Goal: Task Accomplishment & Management: Manage account settings

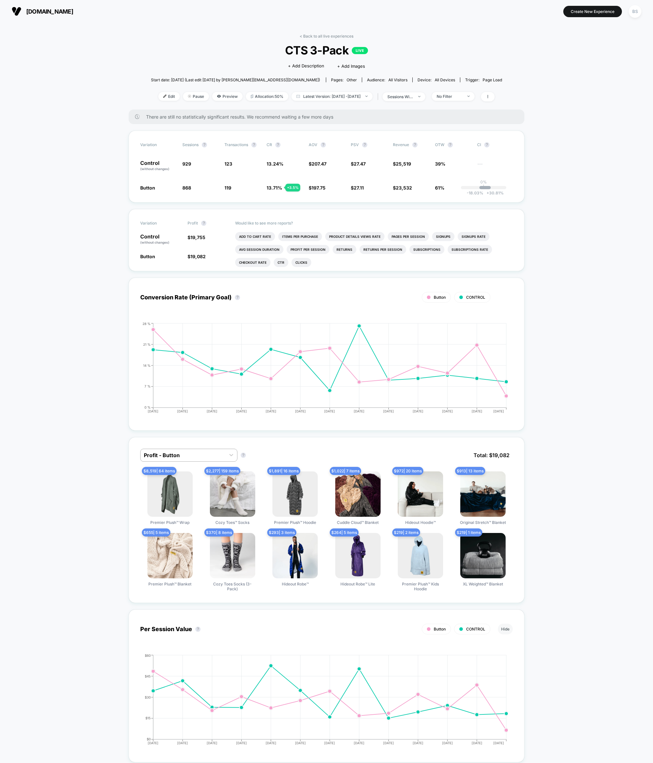
click at [302, 39] on div "< Back to all live experiences CTS 3-Pack LIVE Click to edit experience details…" at bounding box center [326, 72] width 351 height 76
click at [305, 37] on link "< Back to all live experiences" at bounding box center [327, 36] width 54 height 5
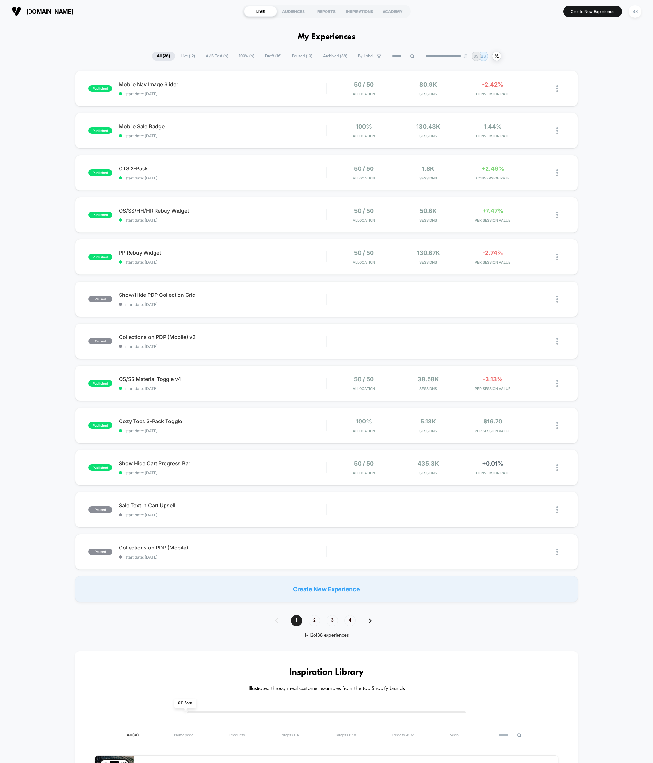
click at [101, 23] on div "**********" at bounding box center [326, 603] width 653 height 1160
click at [557, 215] on img at bounding box center [558, 215] width 2 height 7
click at [532, 221] on div "Preview Link" at bounding box center [524, 222] width 58 height 15
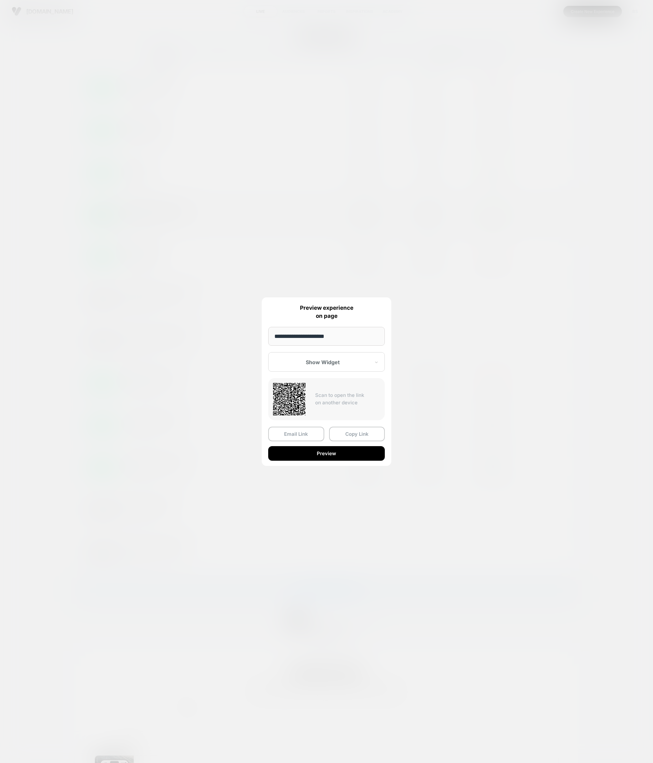
click at [322, 338] on input "**********" at bounding box center [326, 336] width 117 height 19
click at [331, 365] on div "Show Widget" at bounding box center [323, 362] width 97 height 8
click at [315, 397] on div "Control" at bounding box center [327, 397] width 110 height 12
click at [346, 432] on button "Copy Link" at bounding box center [357, 434] width 56 height 15
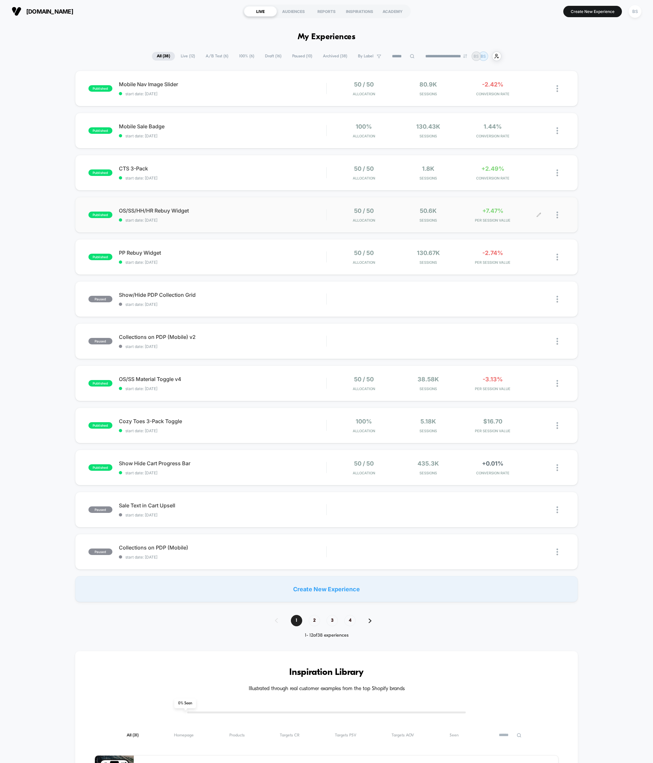
click at [561, 216] on div at bounding box center [561, 214] width 8 height 15
click at [530, 222] on div "Preview Link" at bounding box center [524, 222] width 58 height 15
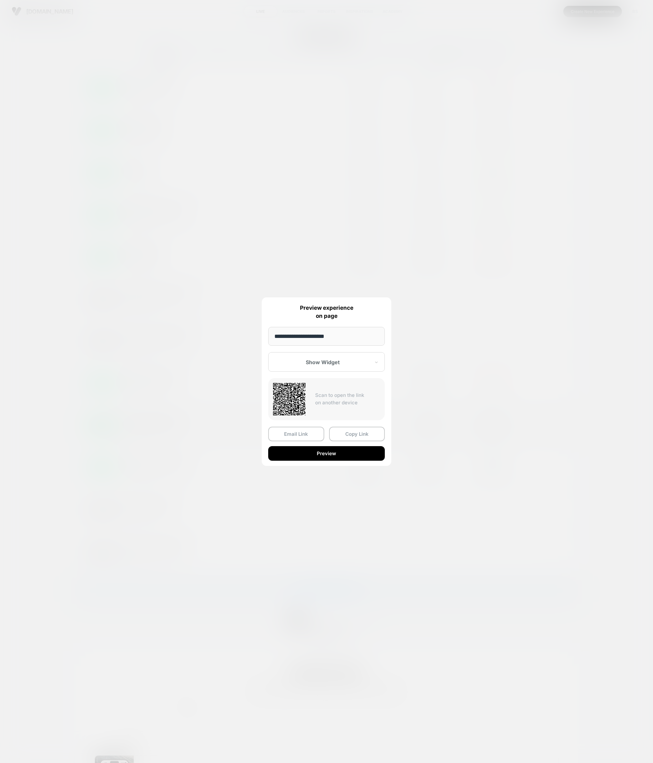
drag, startPoint x: 349, startPoint y: 436, endPoint x: 342, endPoint y: 437, distance: 7.5
click at [349, 436] on button "Copy Link" at bounding box center [357, 434] width 56 height 15
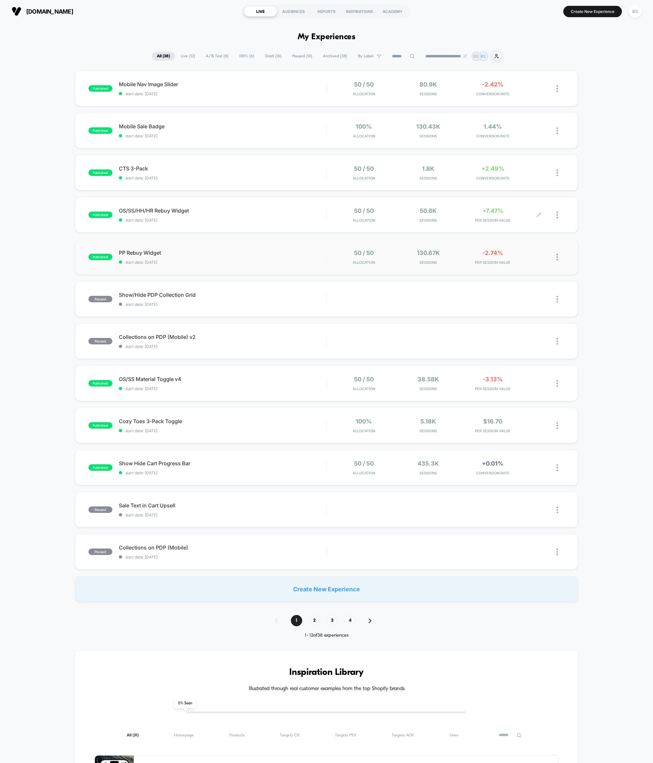
click at [323, 266] on div "published PP Rebuy Widget start date: [DATE] 50 / 50 Allocation 130.67k Session…" at bounding box center [326, 257] width 503 height 36
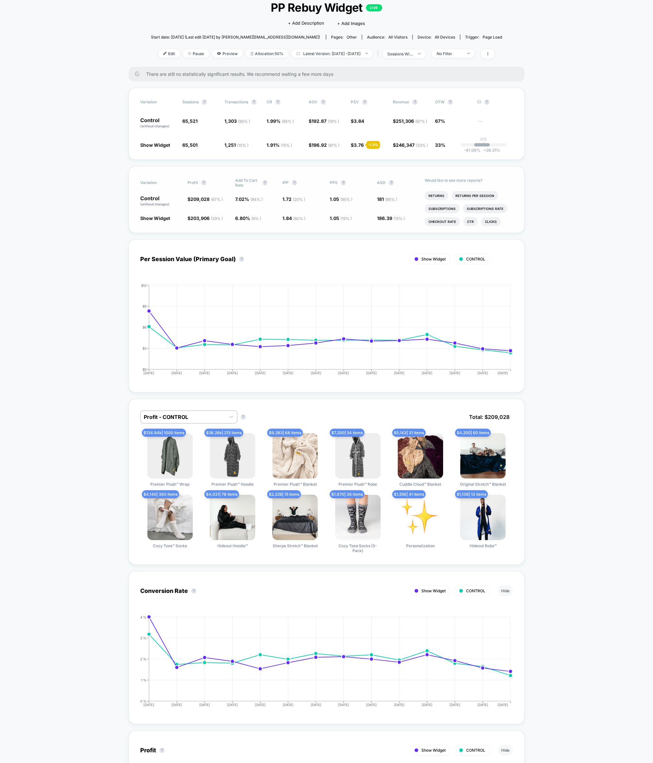
scroll to position [47, 0]
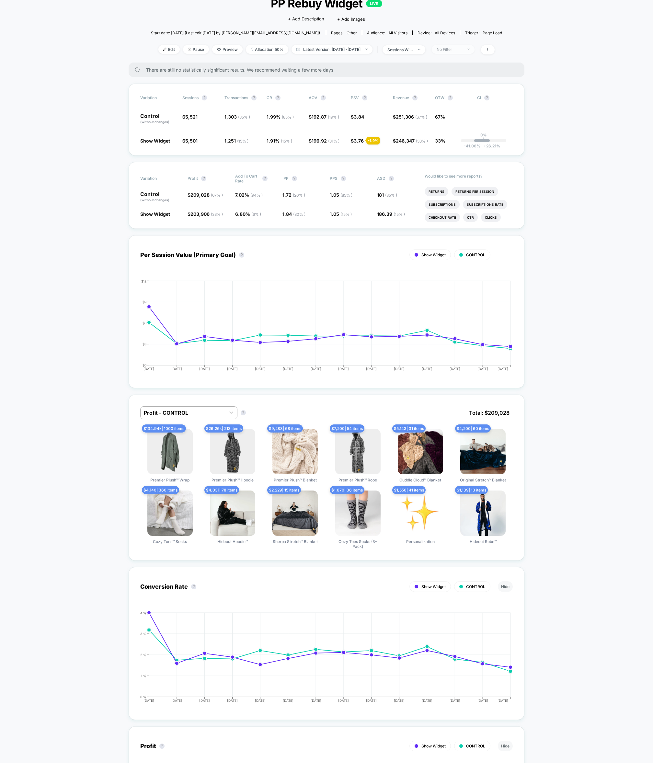
click at [470, 49] on img at bounding box center [469, 49] width 2 height 1
click at [452, 100] on span "Returning Visitors" at bounding box center [463, 100] width 37 height 6
click at [455, 142] on button "Save" at bounding box center [464, 143] width 59 height 11
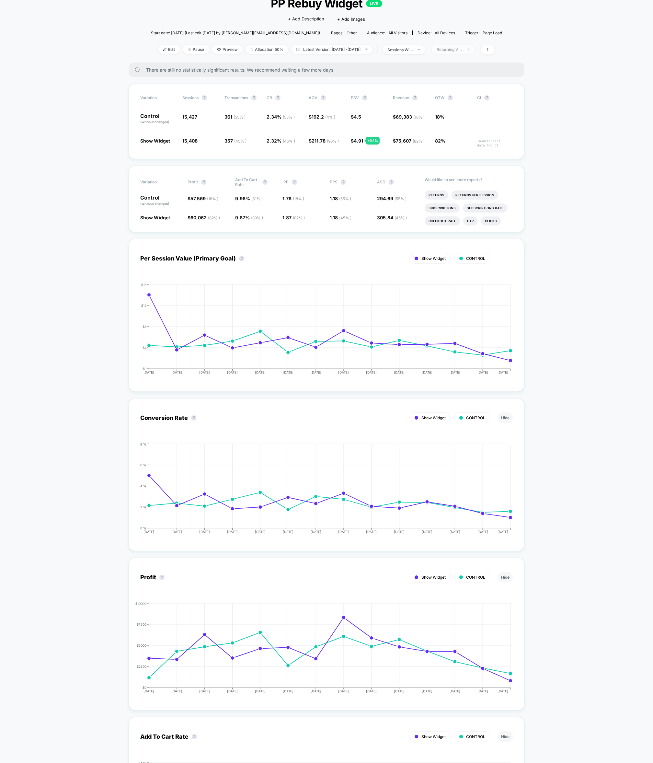
click at [463, 50] on div "Returning Visitors" at bounding box center [450, 49] width 26 height 5
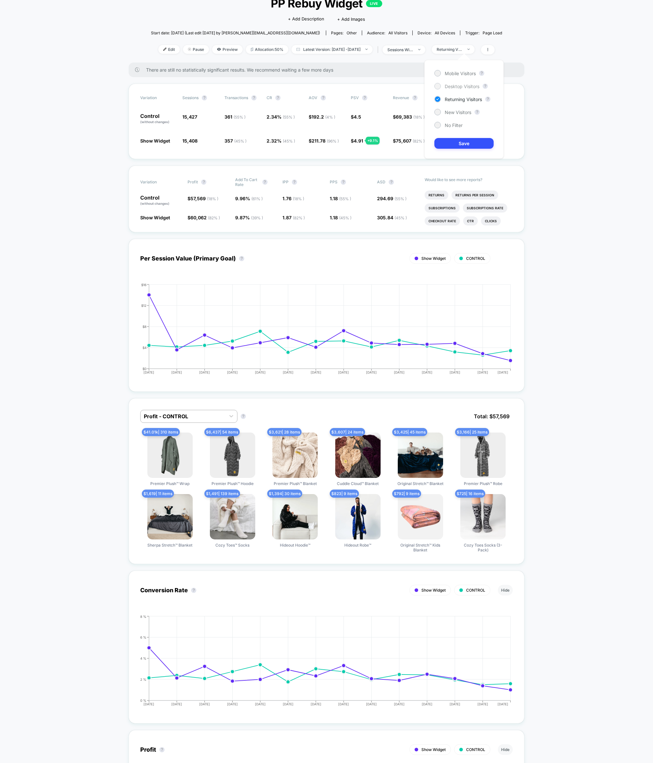
click at [456, 84] on span "Desktop Visitors" at bounding box center [462, 87] width 35 height 6
click at [462, 143] on button "Save" at bounding box center [464, 143] width 59 height 11
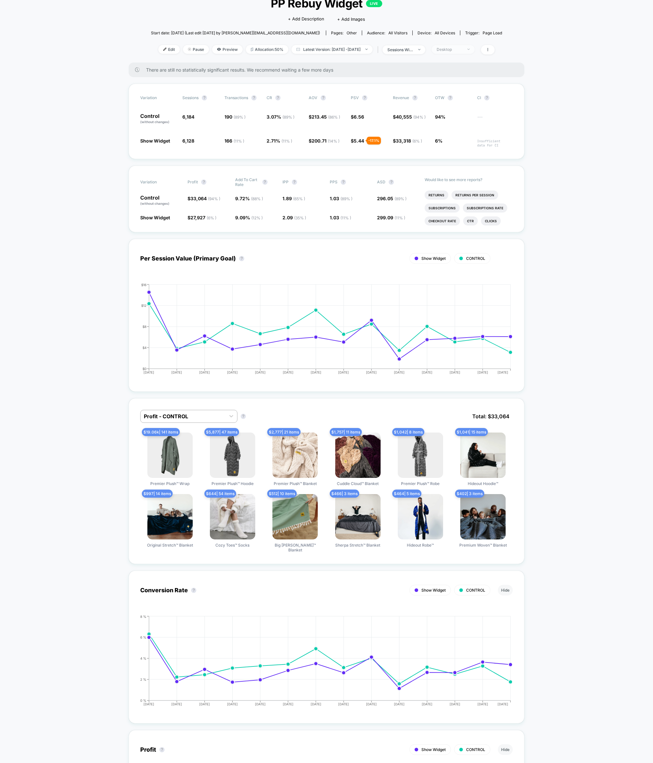
click at [455, 53] on span "Desktop" at bounding box center [453, 49] width 43 height 9
click at [458, 70] on div "Mobile Visitors" at bounding box center [455, 73] width 41 height 6
click at [457, 135] on div "Mobile Visitors ? Desktop Visitors ? Returning Visitors ? New Visitors ? No Fil…" at bounding box center [464, 109] width 79 height 99
click at [460, 140] on button "Save" at bounding box center [464, 143] width 59 height 11
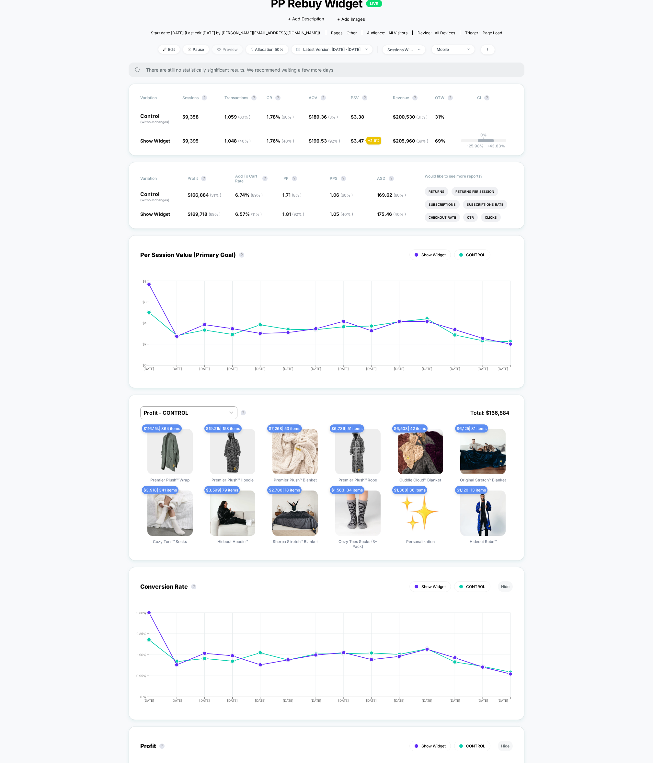
click at [216, 51] on span "Preview" at bounding box center [227, 49] width 30 height 9
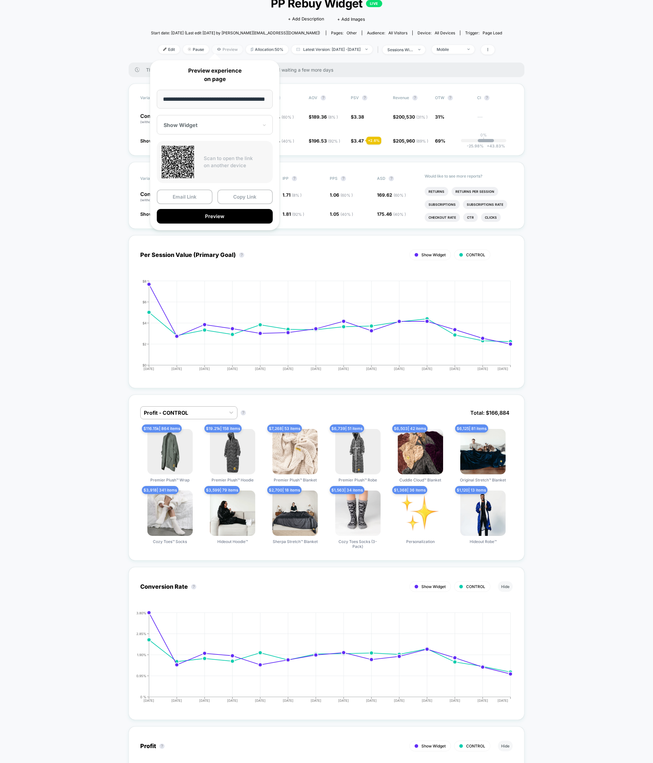
scroll to position [0, 14]
click at [254, 201] on button "Copy Link" at bounding box center [245, 197] width 56 height 15
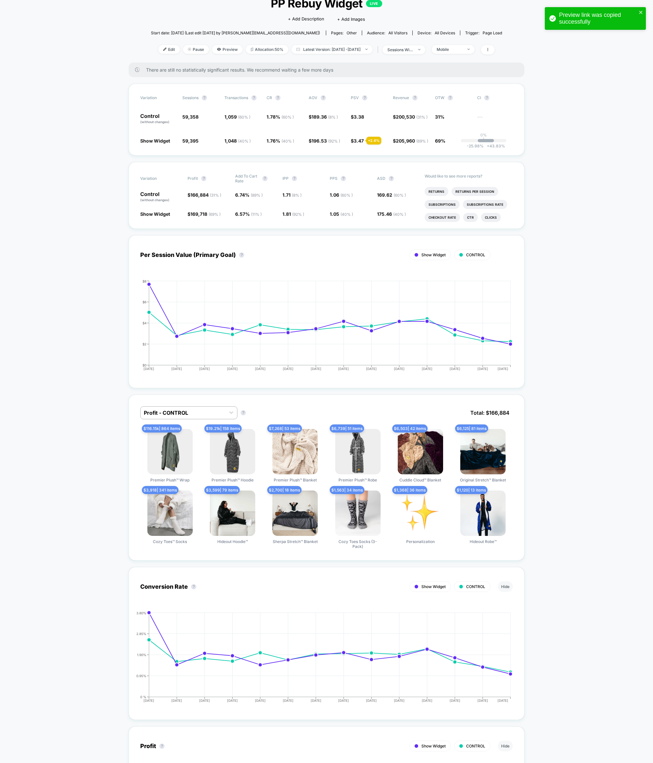
scroll to position [0, 0]
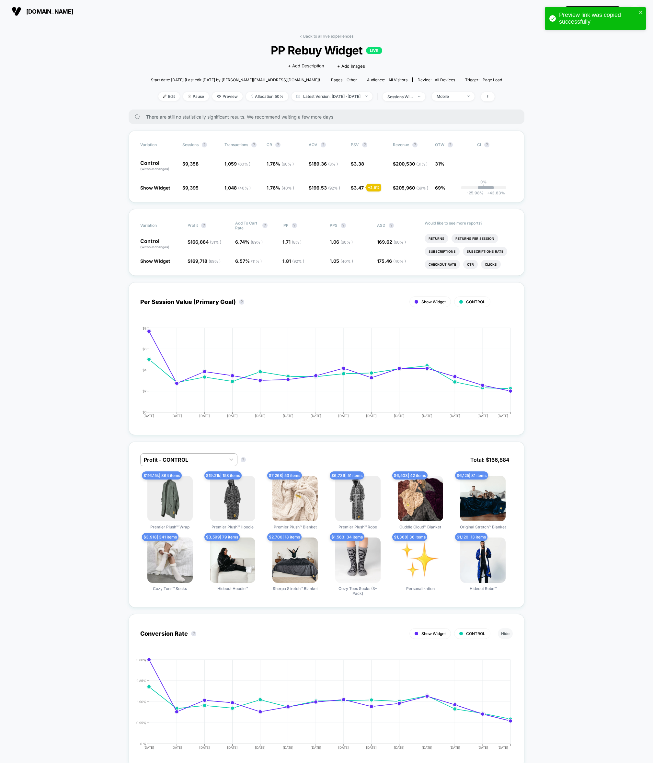
click at [306, 37] on link "< Back to all live experiences" at bounding box center [327, 36] width 54 height 5
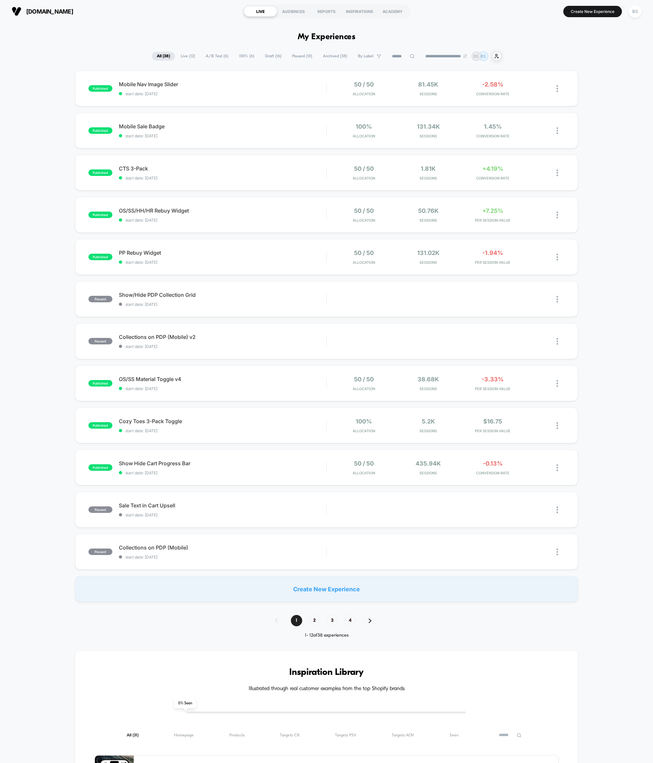
click at [567, 214] on div "published OS/SS/HH/HR Rebuy Widget start date: [DATE] 50 / 50 Allocation 50.76k…" at bounding box center [326, 215] width 503 height 36
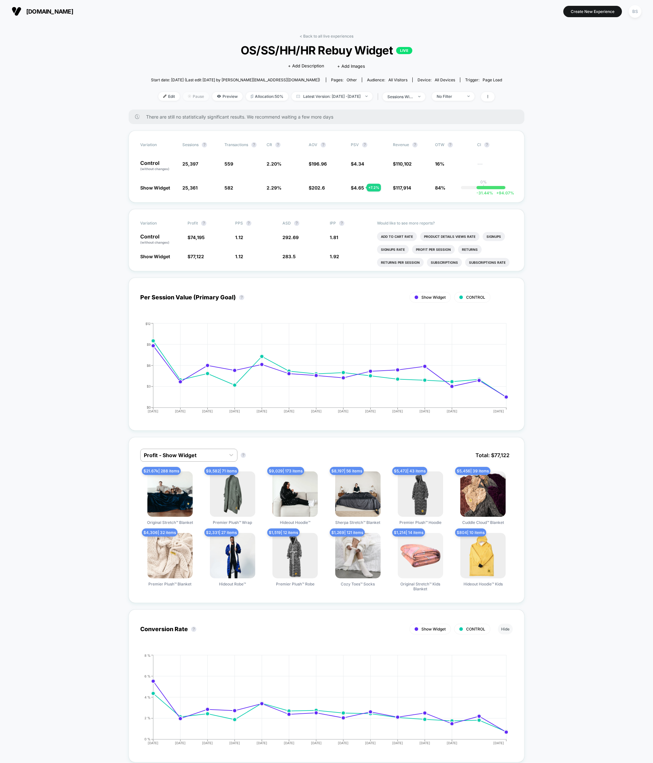
click at [184, 96] on span "Pause" at bounding box center [196, 96] width 26 height 9
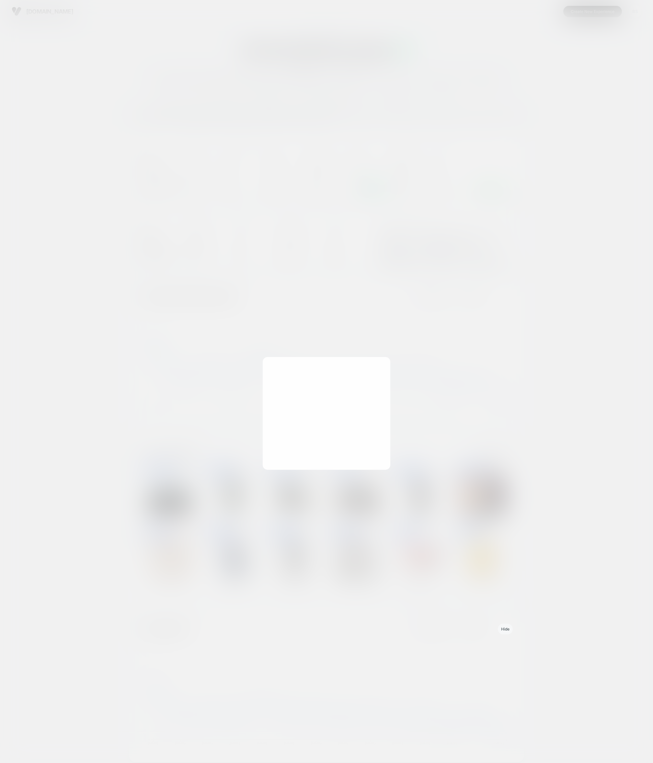
click at [184, 97] on div at bounding box center [326, 381] width 653 height 763
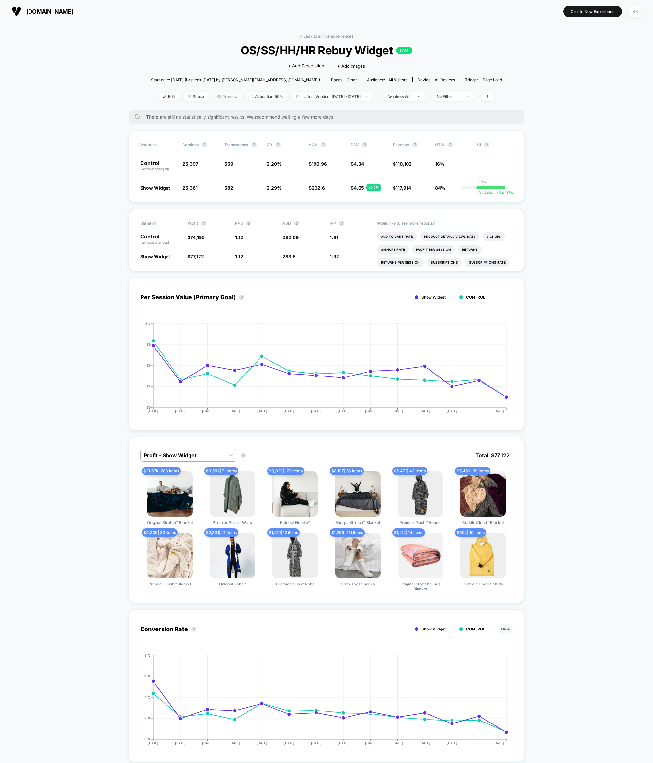
click at [219, 94] on span "Preview" at bounding box center [227, 96] width 30 height 9
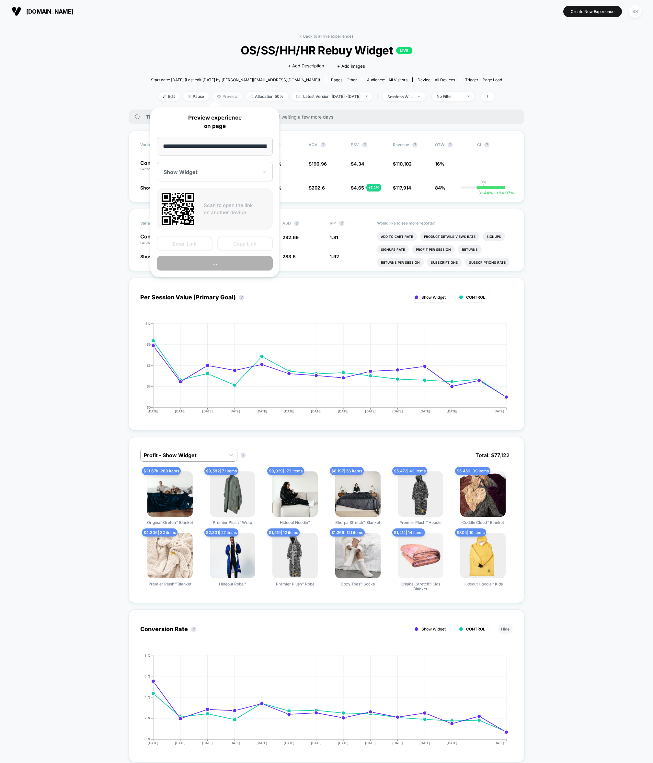
scroll to position [0, 20]
click at [234, 168] on div "Show Widget" at bounding box center [215, 171] width 116 height 19
click at [233, 242] on button "Copy Link" at bounding box center [245, 244] width 56 height 15
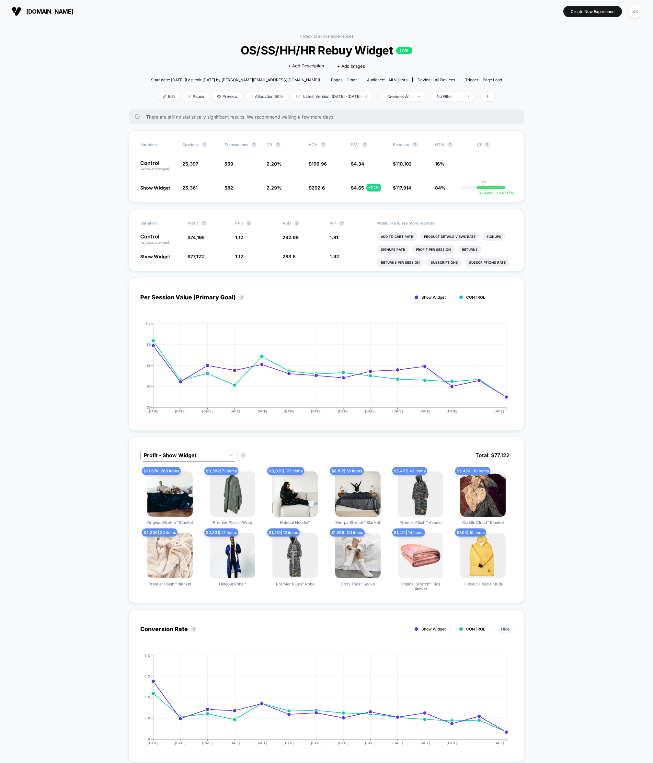
drag, startPoint x: 299, startPoint y: 35, endPoint x: 312, endPoint y: 42, distance: 14.9
click at [299, 35] on div "< Back to all live experiences OS/SS/HH/HR Rebuy Widget LIVE Click to edit expe…" at bounding box center [326, 72] width 351 height 76
click at [308, 40] on div "< Back to all live experiences OS/SS/HH/HR Rebuy Widget LIVE Click to edit expe…" at bounding box center [326, 72] width 351 height 76
click at [309, 38] on link "< Back to all live experiences" at bounding box center [327, 36] width 54 height 5
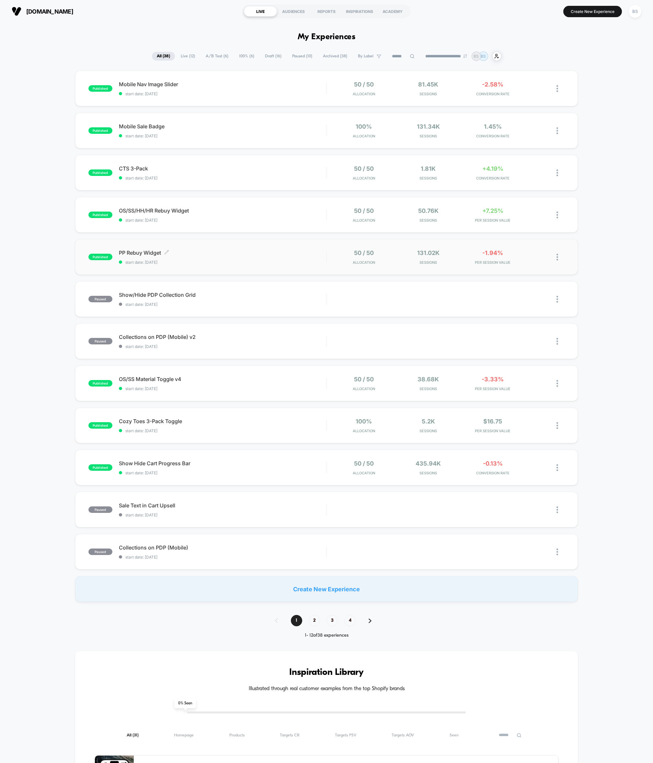
click at [304, 254] on span "PP Rebuy Widget Click to edit experience details" at bounding box center [222, 253] width 207 height 6
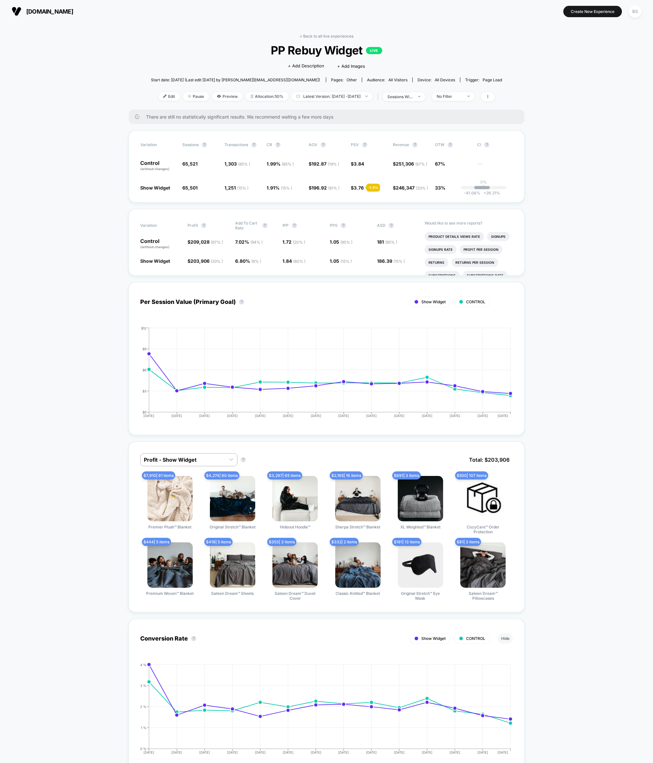
click at [463, 91] on div "< Back to all live experiences PP Rebuy Widget LIVE Click to edit experience de…" at bounding box center [326, 72] width 351 height 76
click at [495, 97] on span at bounding box center [488, 96] width 14 height 9
click at [546, 120] on span at bounding box center [548, 121] width 7 height 7
click at [546, 123] on span at bounding box center [551, 122] width 13 height 8
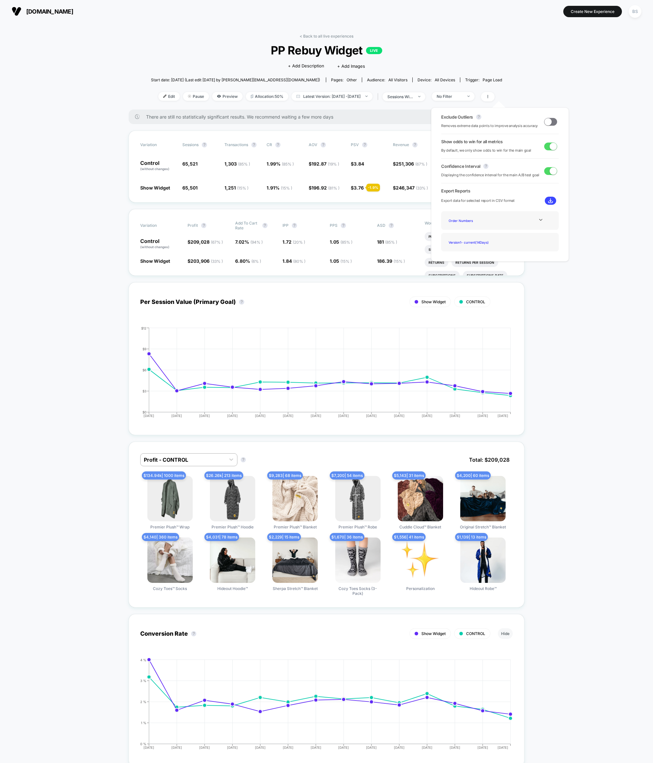
click at [545, 119] on span at bounding box center [548, 121] width 7 height 7
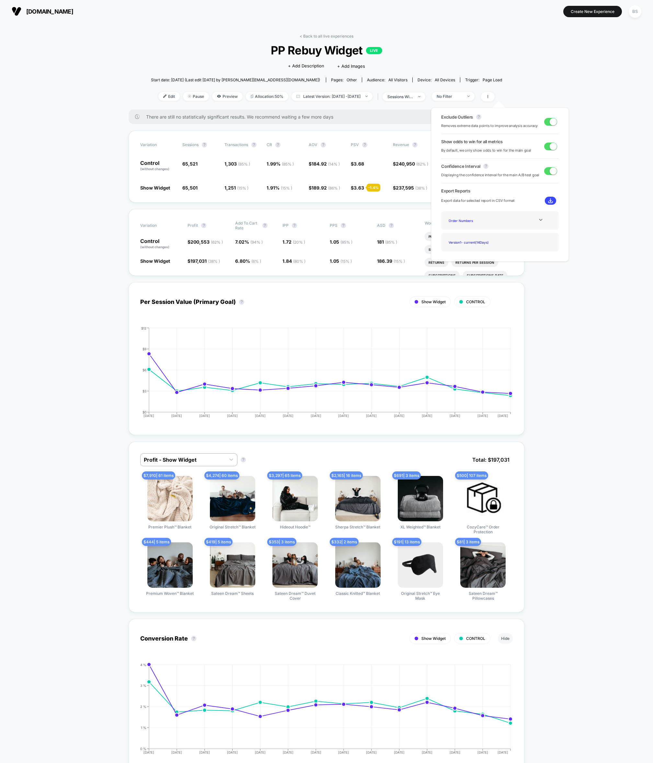
click at [302, 37] on link "< Back to all live experiences" at bounding box center [327, 36] width 54 height 5
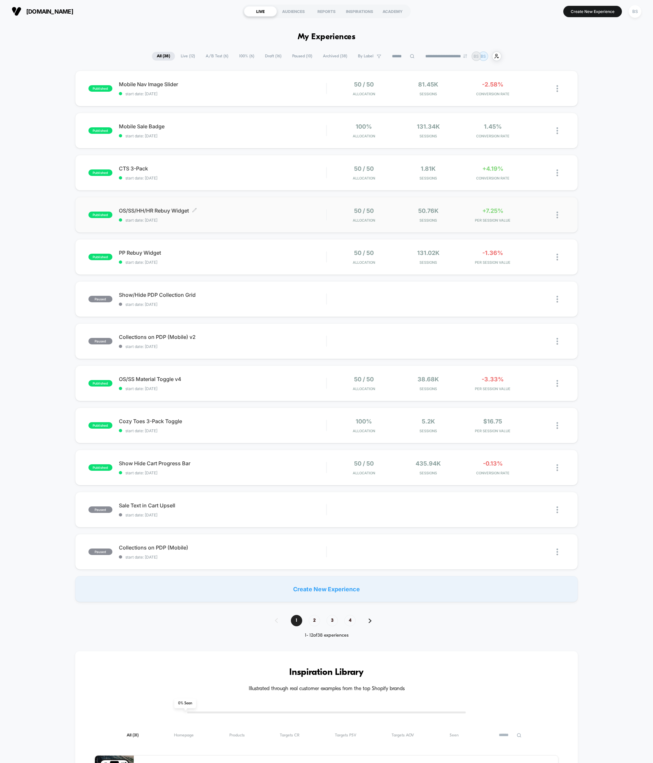
click at [266, 215] on div "OS/SS/HH/HR Rebuy Widget Click to edit experience details Click to edit experie…" at bounding box center [222, 214] width 207 height 15
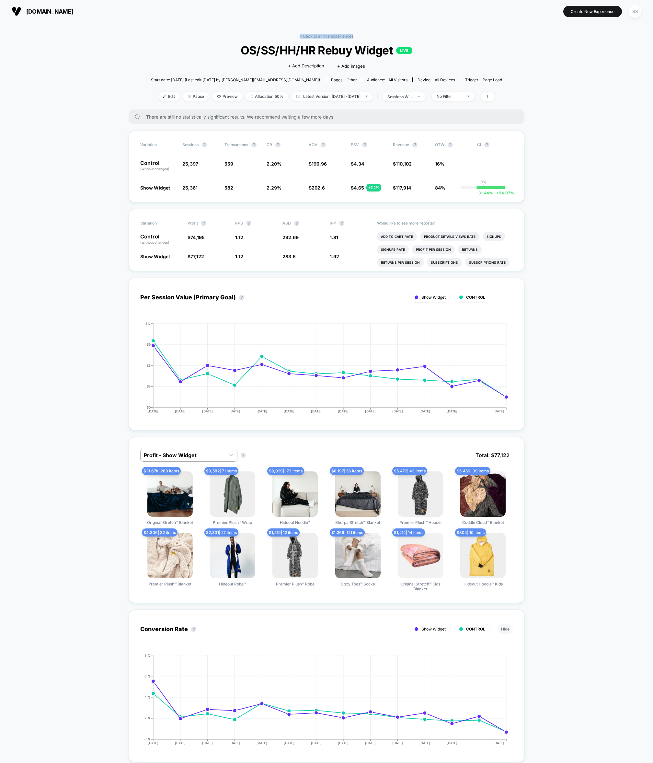
drag, startPoint x: 308, startPoint y: 39, endPoint x: 310, endPoint y: 31, distance: 7.9
click at [459, 94] on div "No Filter" at bounding box center [450, 96] width 26 height 5
click at [314, 43] on span "OS/SS/HH/HR Rebuy Widget LIVE" at bounding box center [327, 50] width 316 height 14
click at [314, 39] on div "< Back to all live experiences OS/SS/HH/HR Rebuy Widget LIVE Click to edit expe…" at bounding box center [326, 72] width 351 height 76
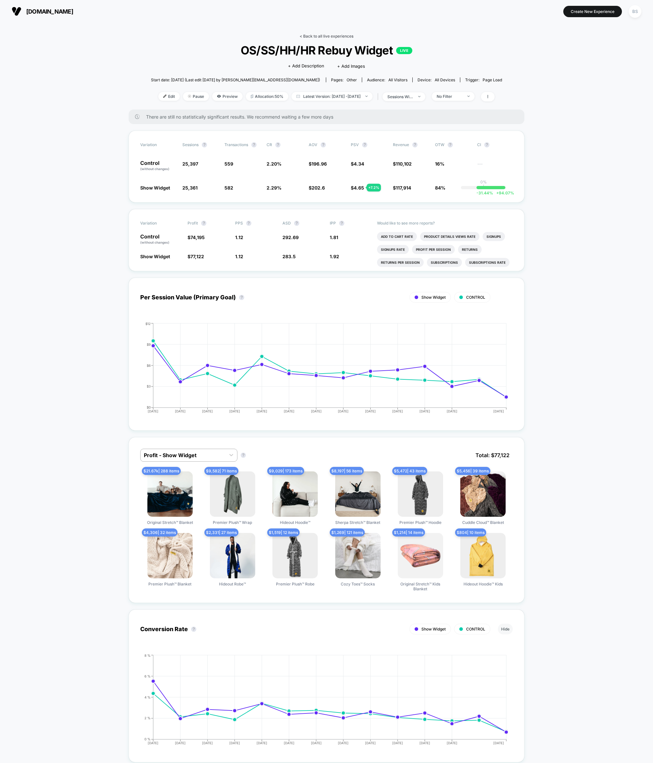
click at [315, 36] on link "< Back to all live experiences" at bounding box center [327, 36] width 54 height 5
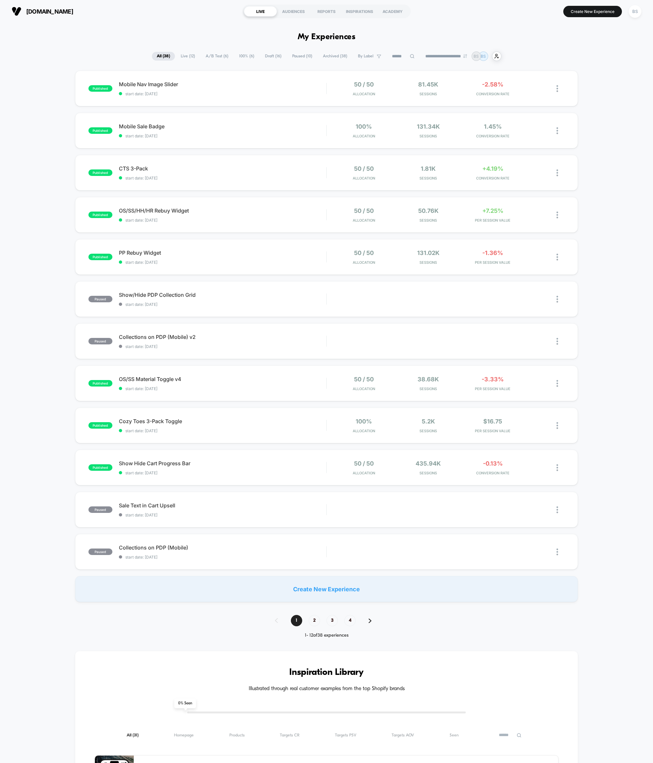
click at [296, 246] on div "published PP Rebuy Widget start date: [DATE] 50 / 50 Allocation 131.02k Session…" at bounding box center [326, 257] width 503 height 36
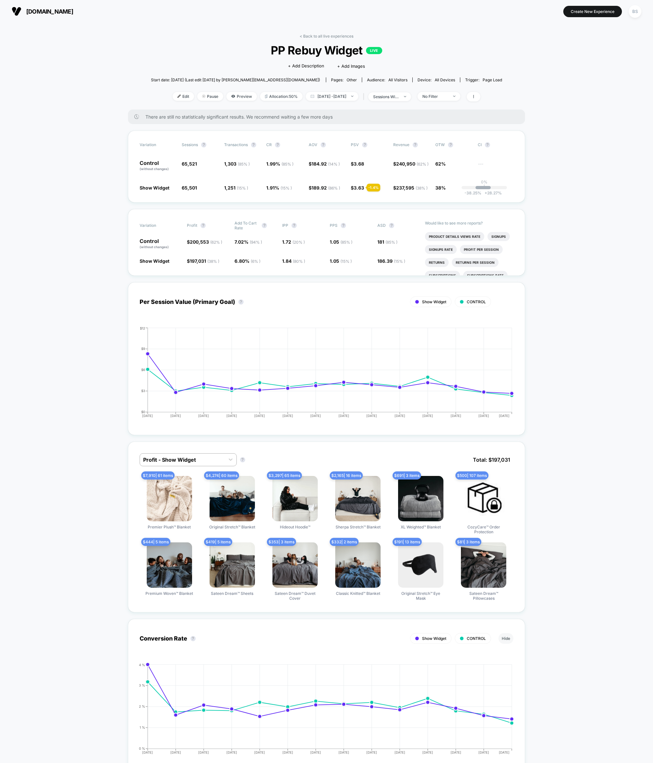
click at [294, 35] on div "< Back to all live experiences PP Rebuy Widget LIVE Click to edit experience de…" at bounding box center [326, 72] width 351 height 76
click at [301, 35] on link "< Back to all live experiences" at bounding box center [327, 36] width 54 height 5
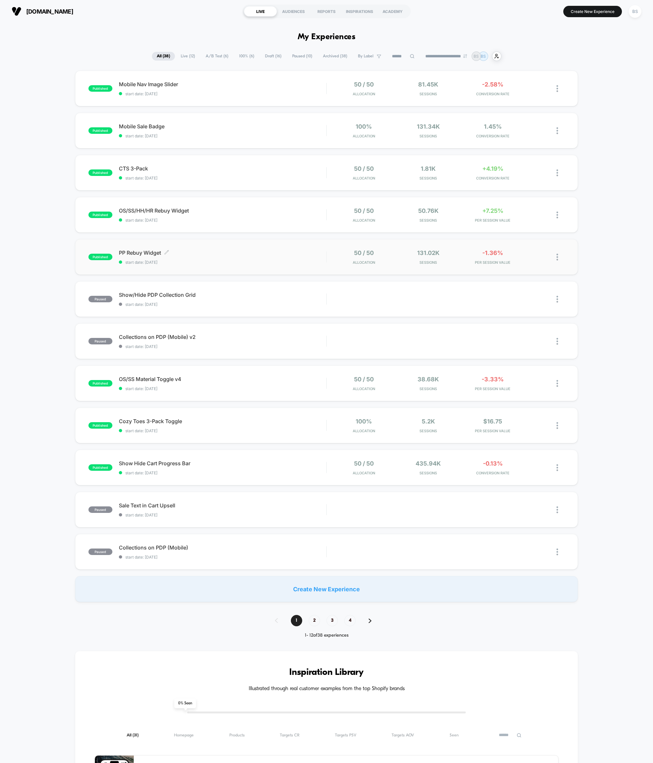
click at [315, 254] on span "PP Rebuy Widget Click to edit experience details" at bounding box center [222, 253] width 207 height 6
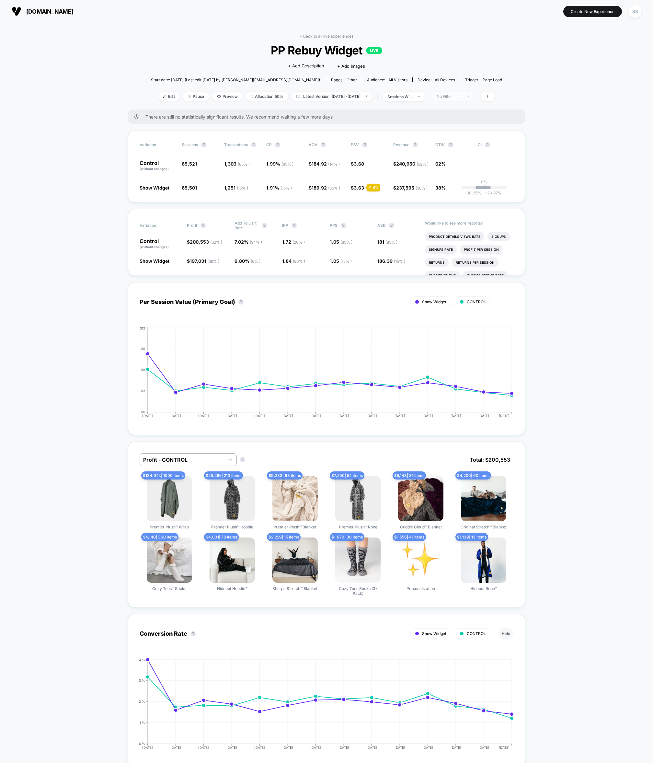
click at [467, 93] on span "No Filter" at bounding box center [453, 96] width 43 height 9
click at [464, 141] on div "Mobile Visitors ? Desktop Visitors ? Returning Visitors ? New Visitors ? No Fil…" at bounding box center [464, 156] width 79 height 99
click at [465, 159] on span "New Visitors" at bounding box center [458, 160] width 27 height 6
click at [478, 186] on button "Save" at bounding box center [464, 190] width 59 height 11
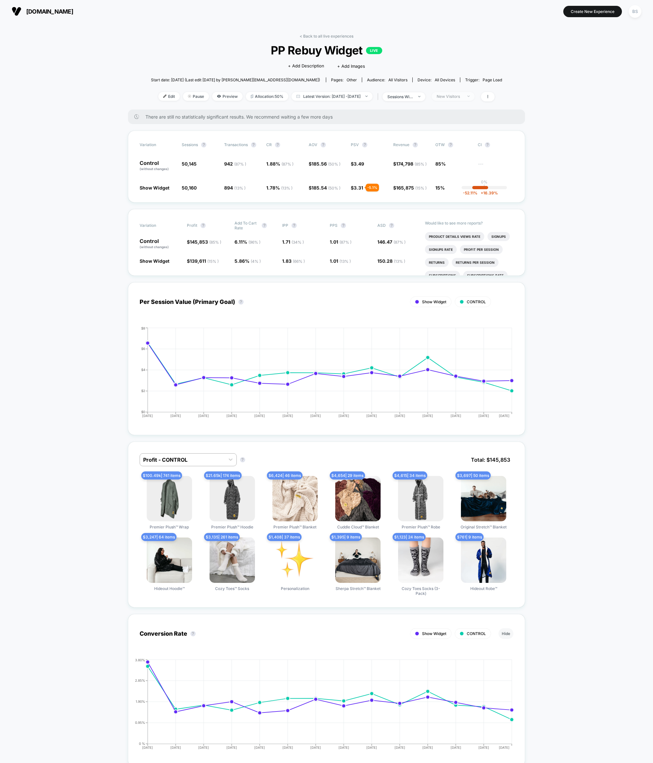
click at [468, 93] on span "New Visitors" at bounding box center [453, 96] width 43 height 9
drag, startPoint x: 460, startPoint y: 143, endPoint x: 462, endPoint y: 154, distance: 11.2
click at [460, 144] on span "Returning Visitors" at bounding box center [463, 147] width 37 height 6
click at [476, 192] on button "Save" at bounding box center [464, 190] width 59 height 11
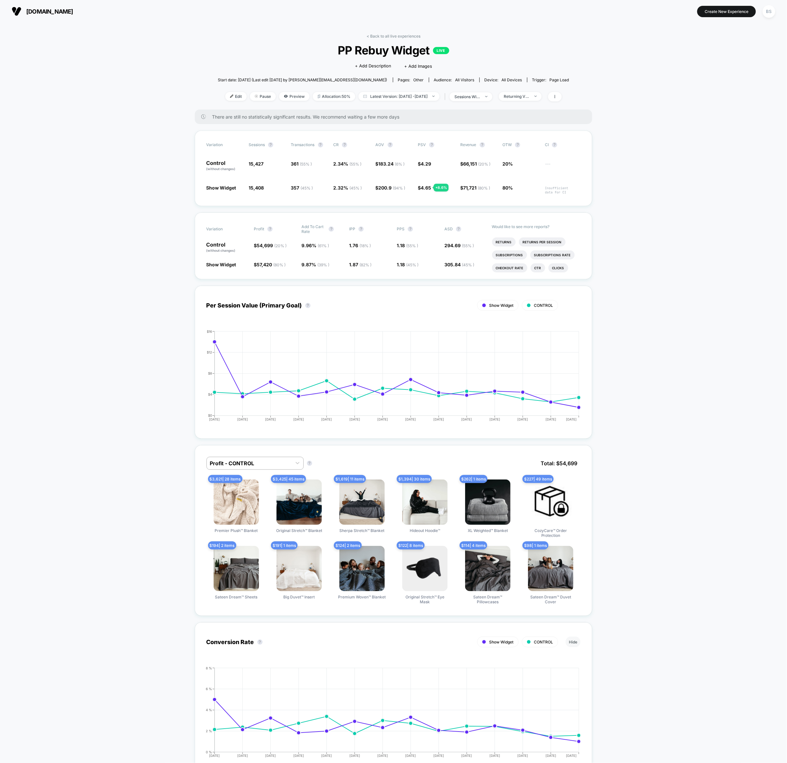
click at [407, 44] on span "PP Rebuy Widget LIVE" at bounding box center [393, 50] width 316 height 14
click at [403, 34] on link "< Back to all live experiences" at bounding box center [394, 36] width 54 height 5
